Goal: Check status: Check status

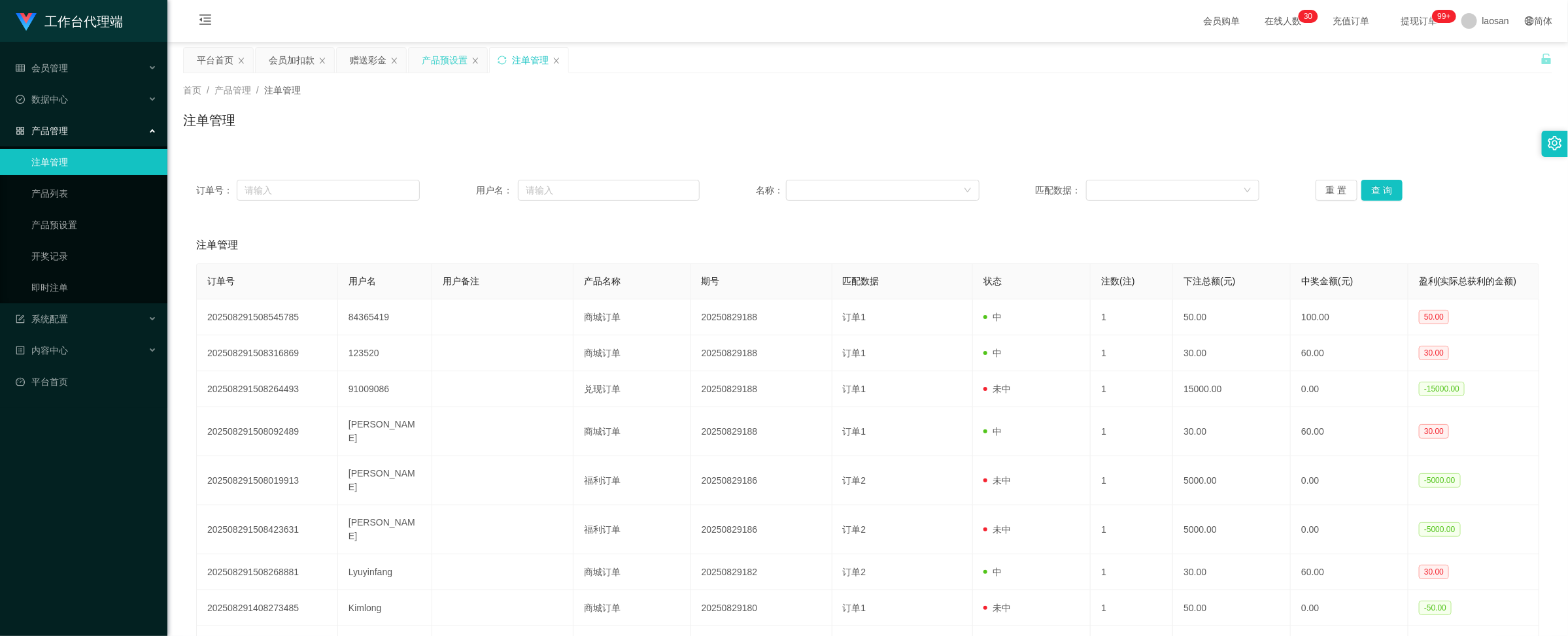
click at [427, 55] on div "产品预设置" at bounding box center [444, 60] width 45 height 25
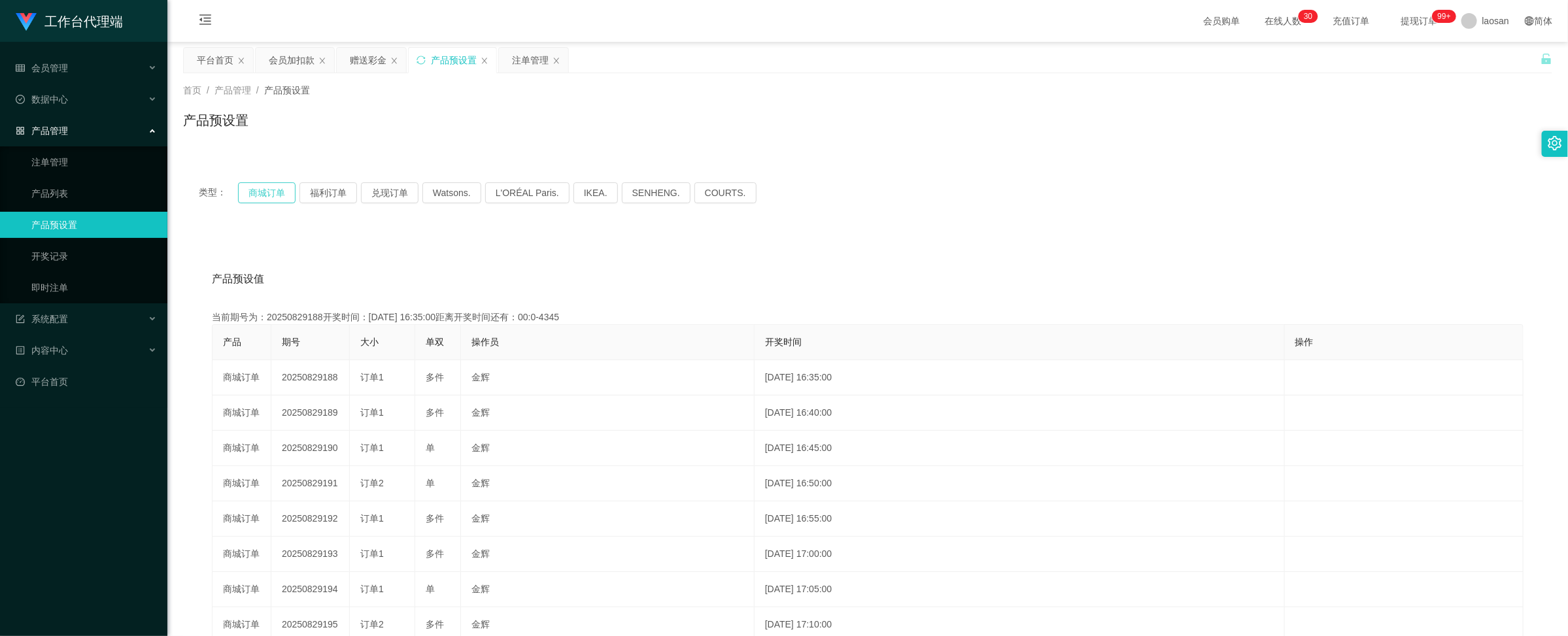
click at [264, 191] on button "商城订单" at bounding box center [267, 192] width 58 height 21
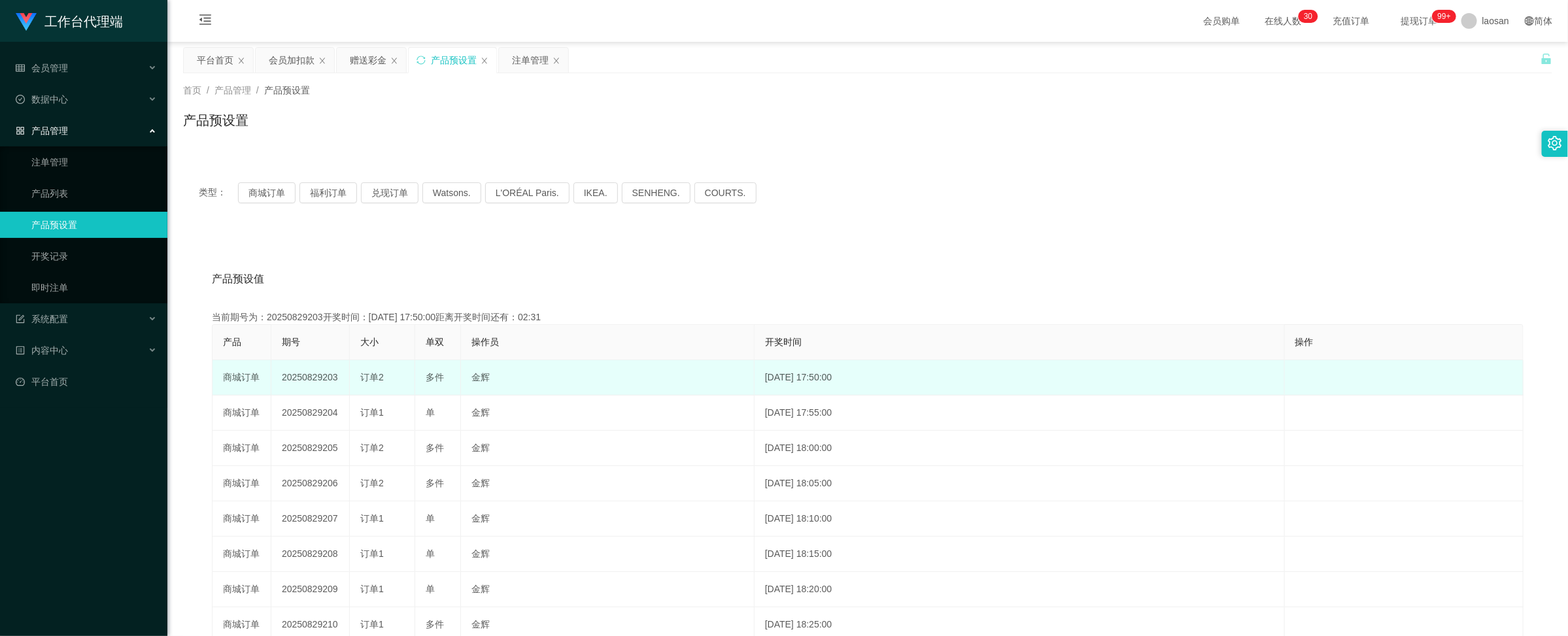
click at [322, 374] on td "20250829203" at bounding box center [310, 377] width 79 height 36
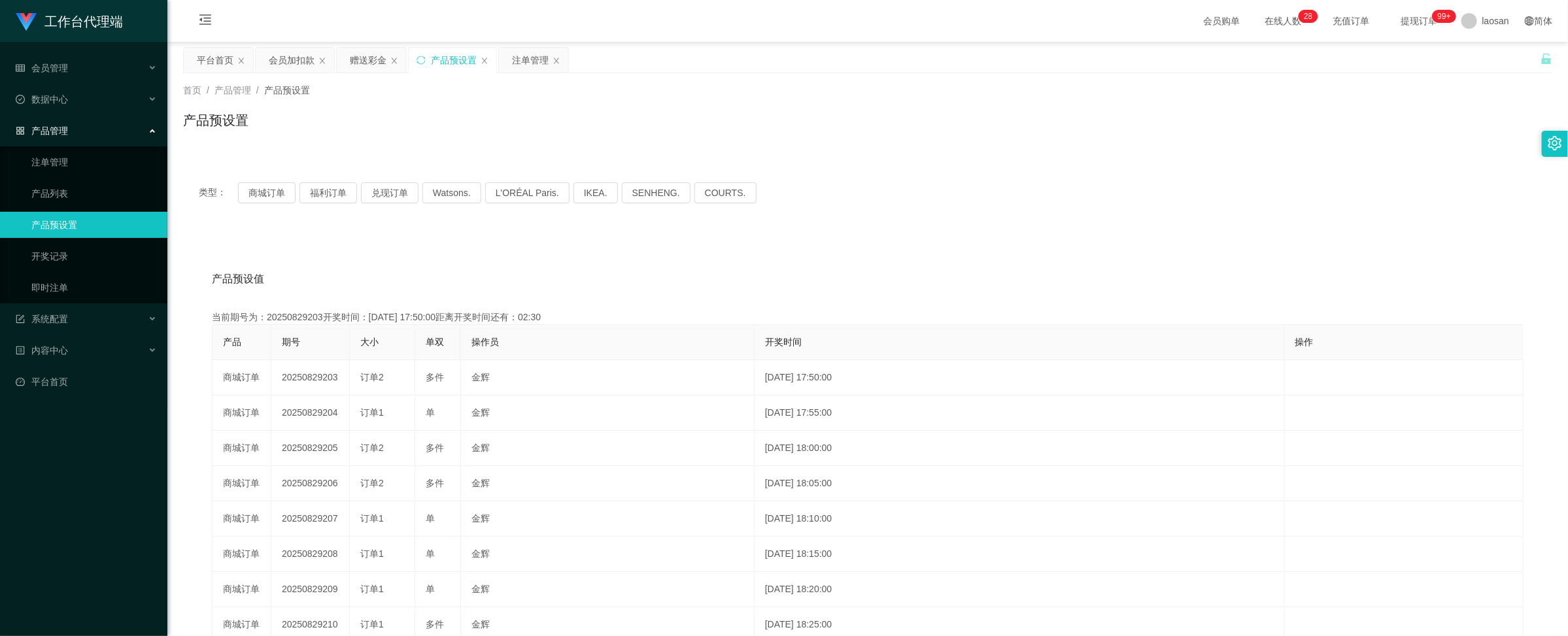
copy td "20250829203"
click at [546, 124] on div "产品预设置" at bounding box center [868, 126] width 1370 height 30
click at [495, 61] on div "产品预设置" at bounding box center [453, 60] width 88 height 25
click at [534, 67] on div "注单管理" at bounding box center [531, 60] width 36 height 25
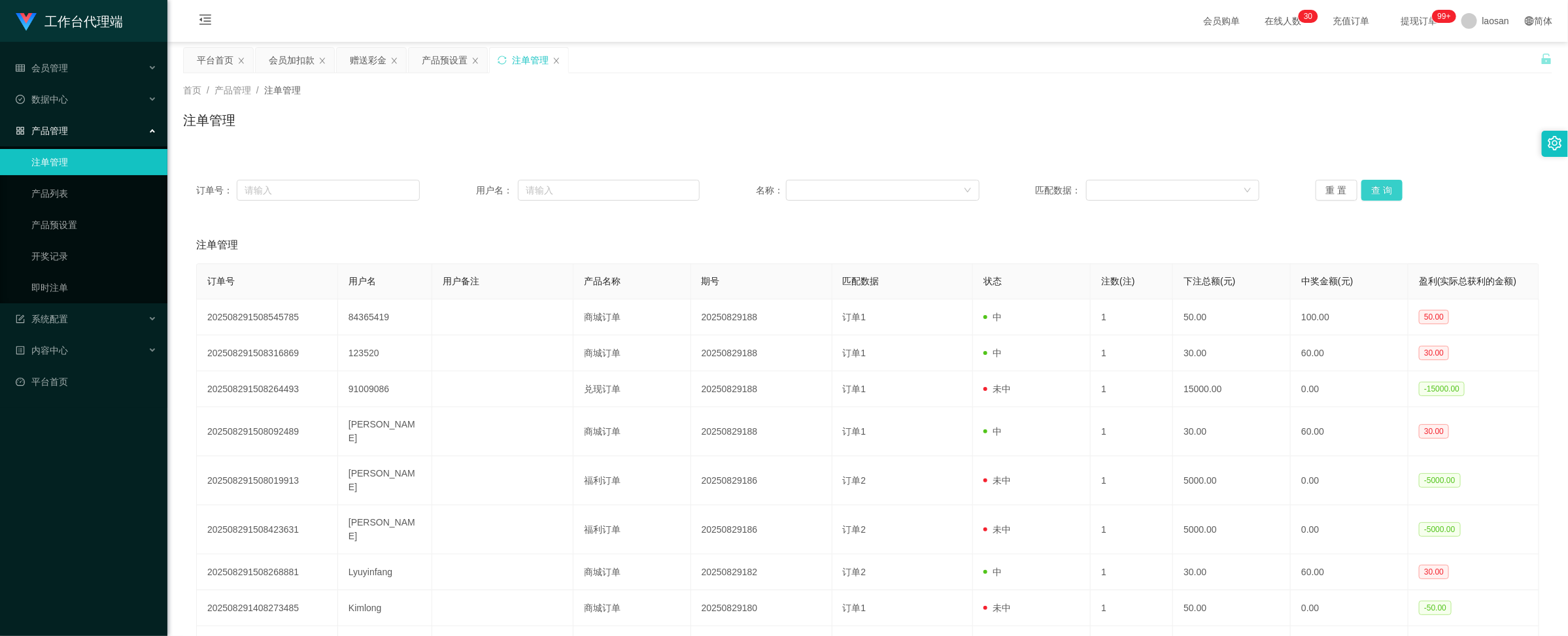
click at [1376, 191] on button "查 询" at bounding box center [1382, 190] width 42 height 21
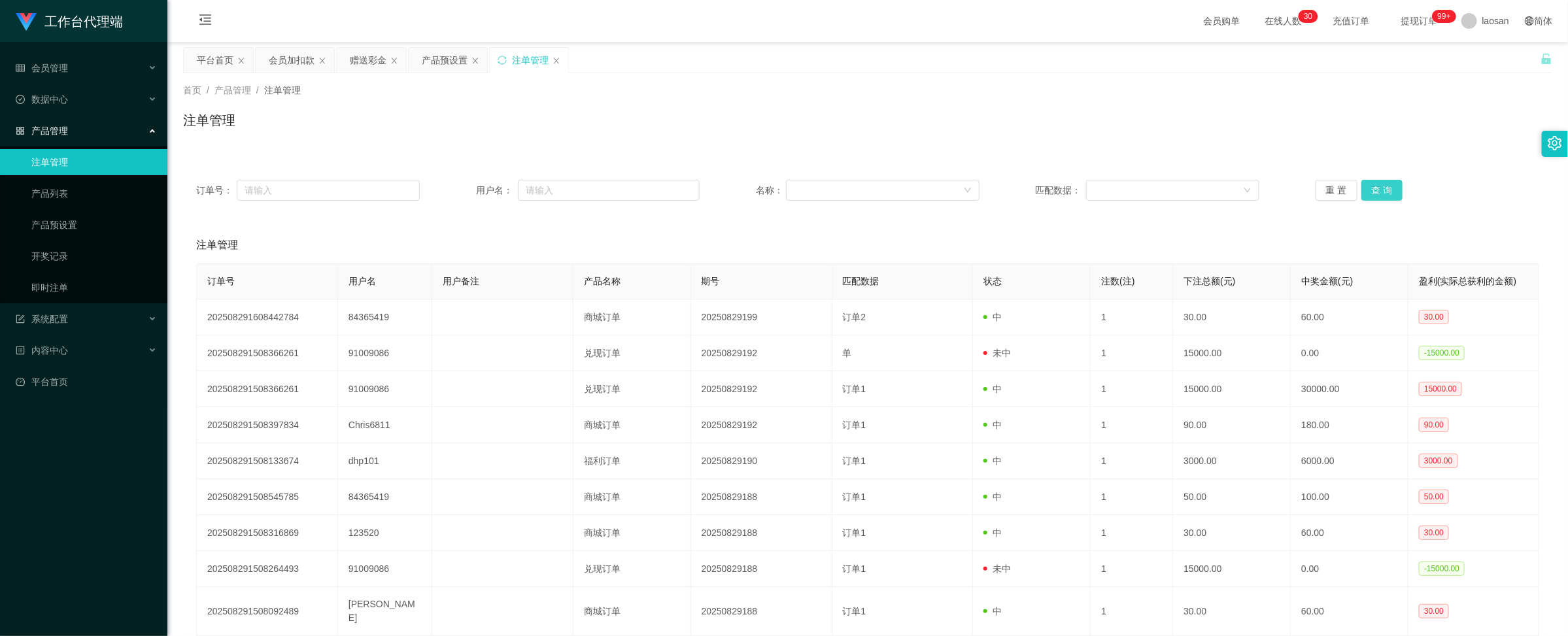
click at [1376, 191] on button "查 询" at bounding box center [1382, 190] width 42 height 21
click at [1376, 191] on div "重 置 查 询" at bounding box center [1427, 190] width 224 height 21
click at [1376, 191] on button "查 询" at bounding box center [1382, 190] width 42 height 21
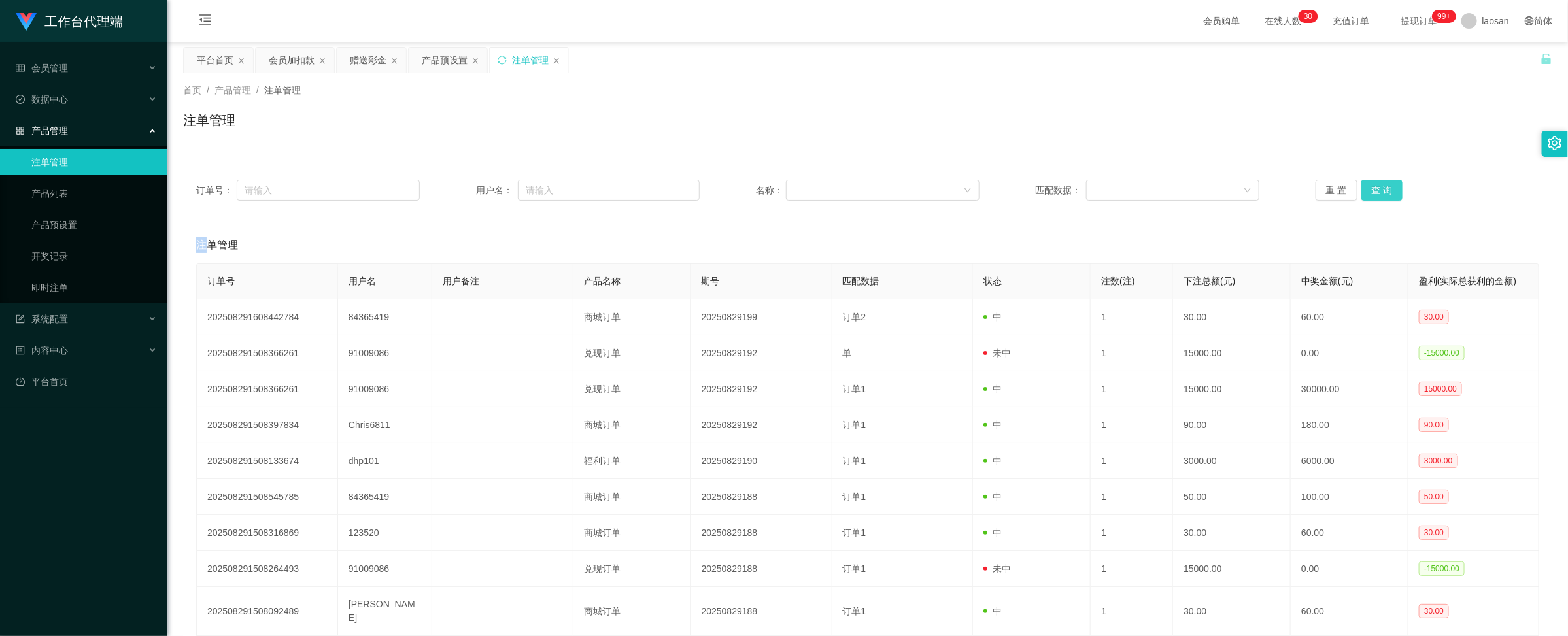
click at [1376, 191] on button "查 询" at bounding box center [1382, 190] width 42 height 21
click at [1391, 191] on button "查 询" at bounding box center [1382, 190] width 42 height 21
